Goal: Find specific page/section: Find specific page/section

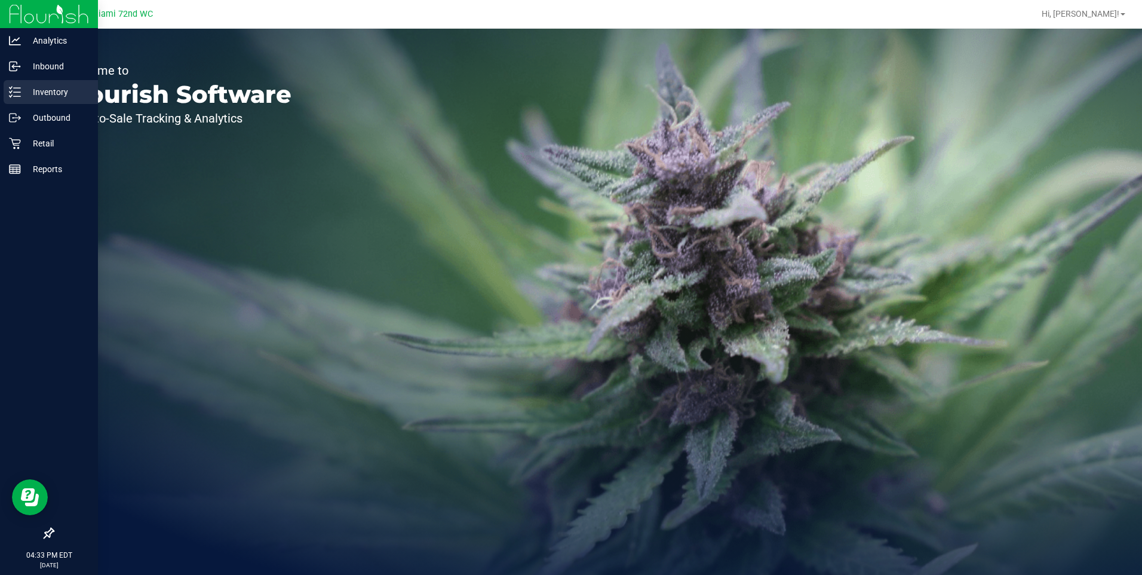
click at [42, 92] on p "Inventory" at bounding box center [57, 92] width 72 height 14
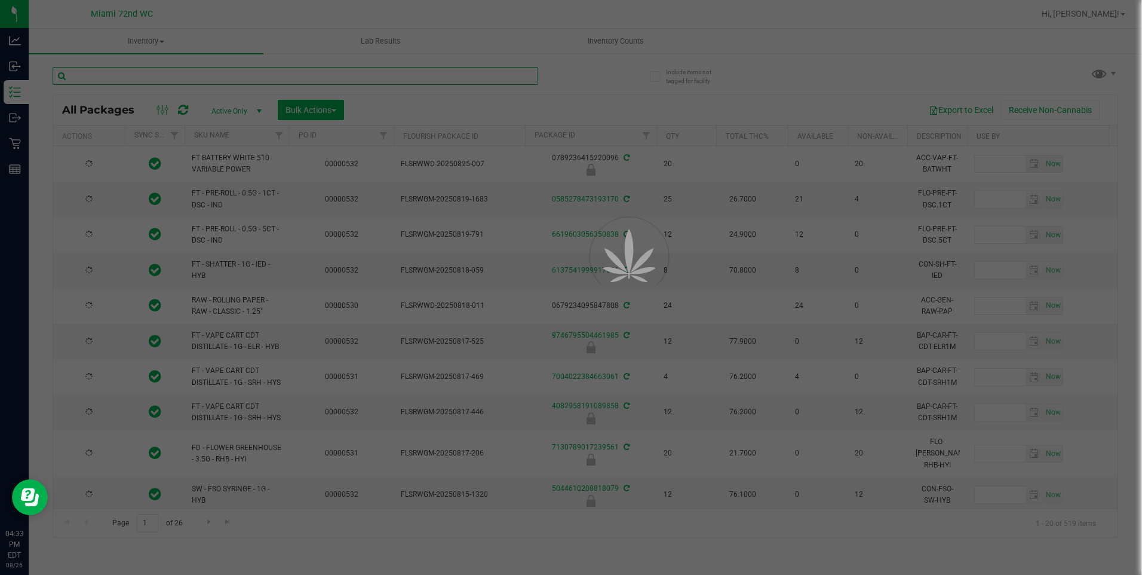
click at [161, 79] on input "text" at bounding box center [296, 76] width 486 height 18
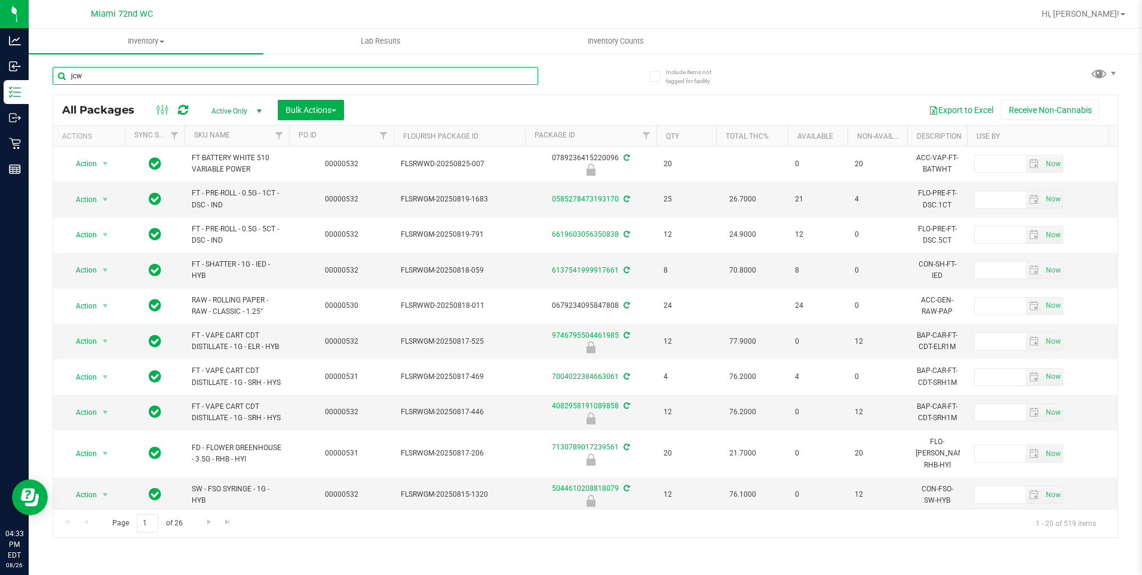
type input "jcw"
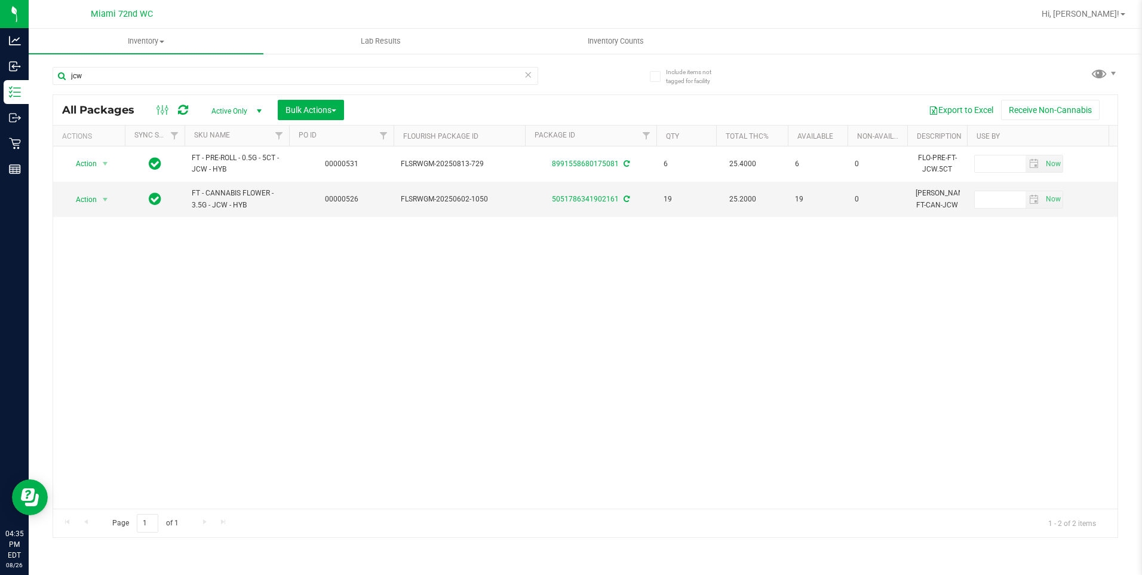
click at [159, 320] on div "Action Action Adjust qty Create package Edit attributes Global inventory Locate…" at bounding box center [585, 327] width 1064 height 362
